Goal: Information Seeking & Learning: Learn about a topic

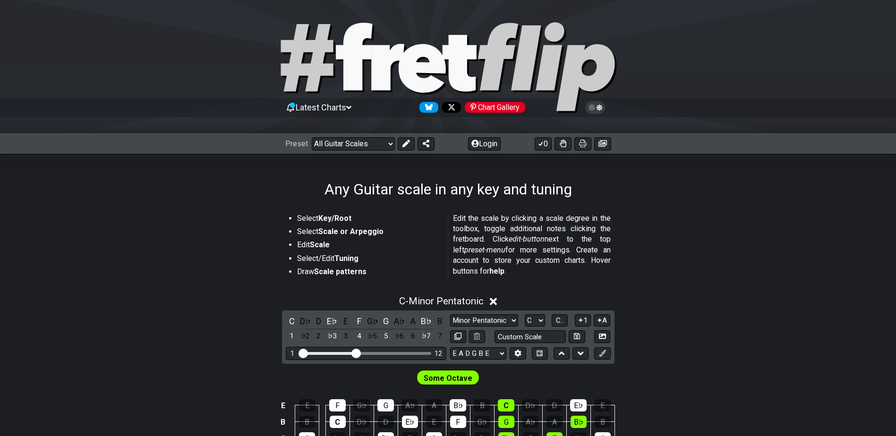
scroll to position [189, 0]
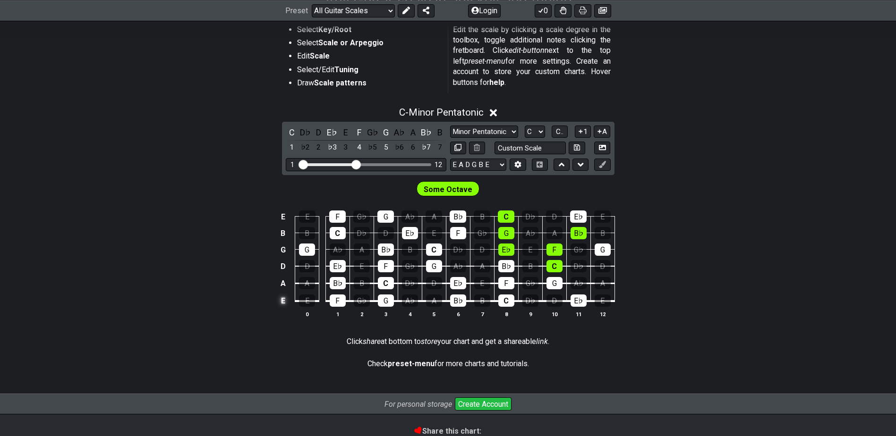
click at [283, 294] on td "E" at bounding box center [282, 301] width 11 height 18
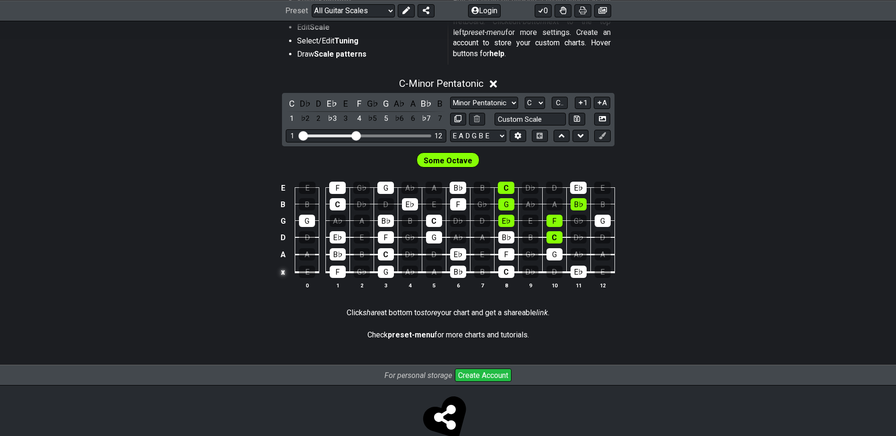
scroll to position [240, 0]
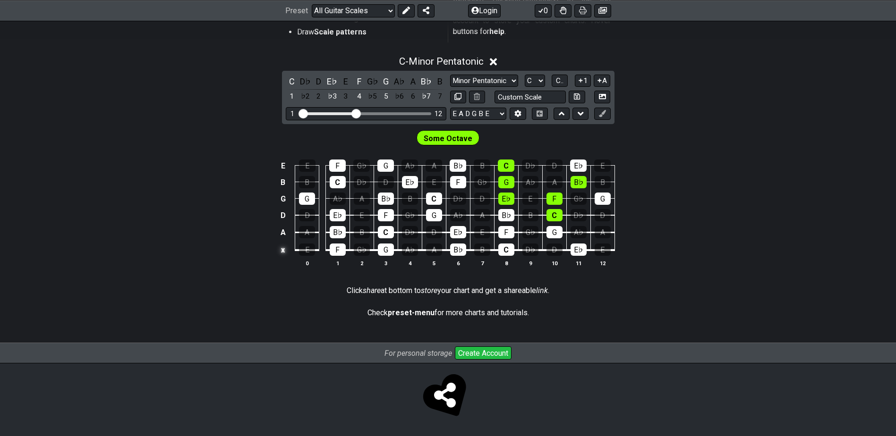
click at [280, 251] on td "x" at bounding box center [282, 250] width 11 height 18
click at [286, 251] on td "o" at bounding box center [282, 250] width 11 height 18
click at [286, 251] on td at bounding box center [282, 250] width 11 height 18
click at [281, 249] on td "E" at bounding box center [282, 250] width 11 height 18
click at [281, 250] on td "x" at bounding box center [282, 250] width 11 height 18
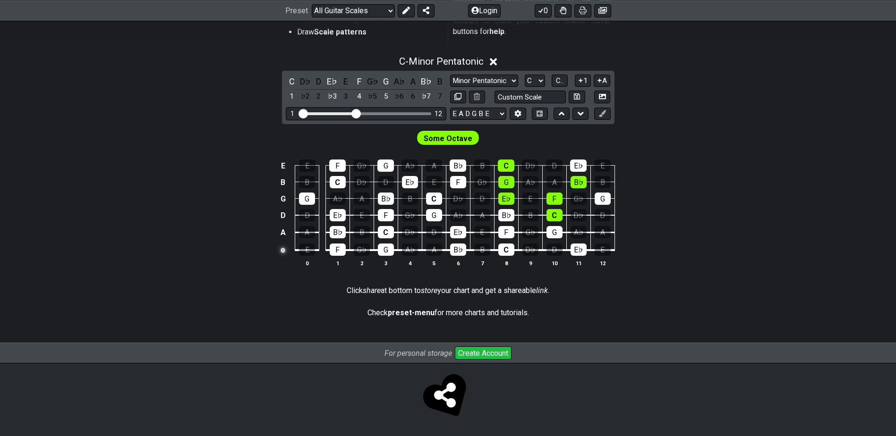
click at [281, 250] on td "o" at bounding box center [282, 250] width 11 height 18
click at [281, 250] on td at bounding box center [282, 250] width 11 height 18
click at [460, 141] on span "Some Octave" at bounding box center [448, 139] width 49 height 14
click at [452, 134] on span "Some Octave" at bounding box center [448, 139] width 49 height 14
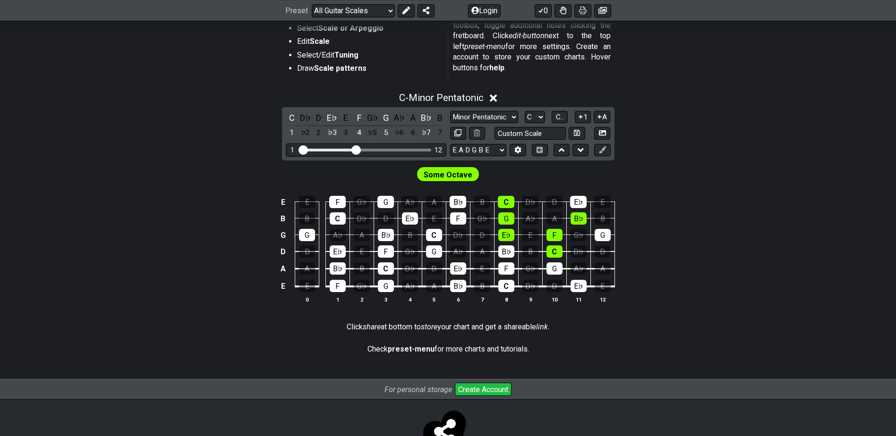
scroll to position [146, 0]
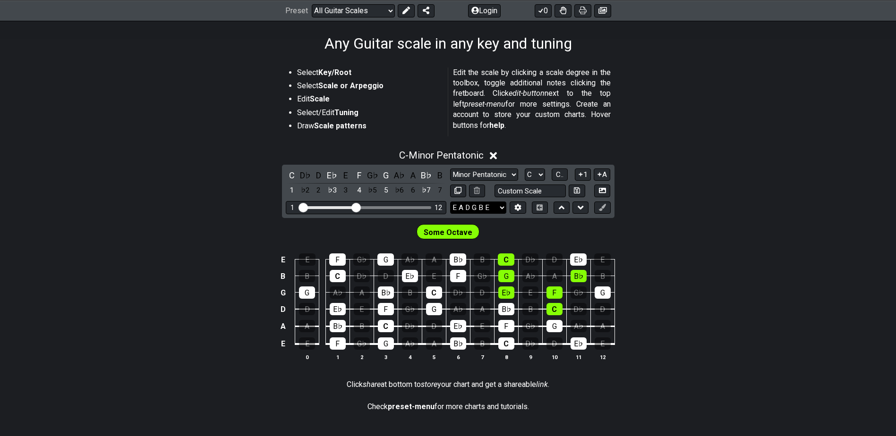
click at [492, 210] on select "E A D G B E E A D G B E E A D G B E B E A D F♯ B A D G C E A D A D G B E E♭ A♭ …" at bounding box center [478, 208] width 56 height 13
select select "E A D G B E"
click at [450, 202] on select "E A D G B E E A D G B E E A D G B E B E A D F♯ B A D G C E A D A D G B E E♭ A♭ …" at bounding box center [478, 208] width 56 height 13
click at [287, 293] on td "G" at bounding box center [282, 293] width 11 height 17
click at [287, 293] on td "x" at bounding box center [282, 293] width 11 height 17
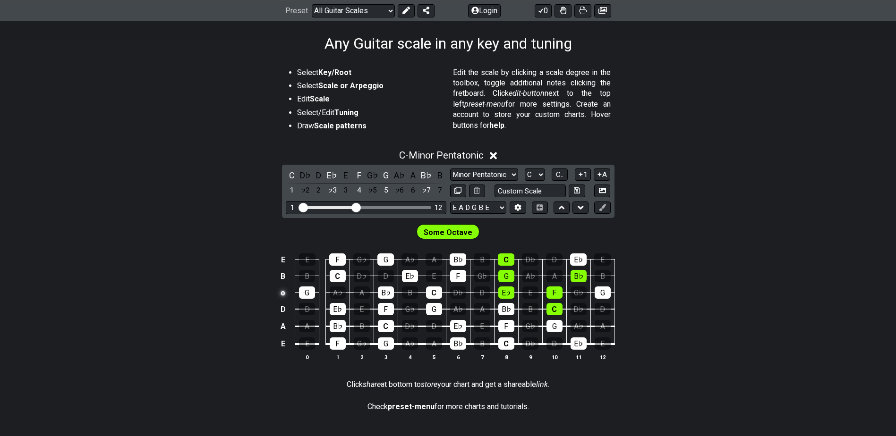
click at [287, 293] on td "o" at bounding box center [282, 293] width 11 height 17
click at [491, 212] on select "E A D G B E E A D G B E E A D G B E B E A D F♯ B A D G C E A D A D G B E E♭ A♭ …" at bounding box center [478, 208] width 56 height 13
click at [819, 128] on section "Select Key/Root Select Scale or Arpeggio Edit Scale Select/Edit Tuning Draw Sca…" at bounding box center [448, 104] width 896 height 80
